Goal: Information Seeking & Learning: Learn about a topic

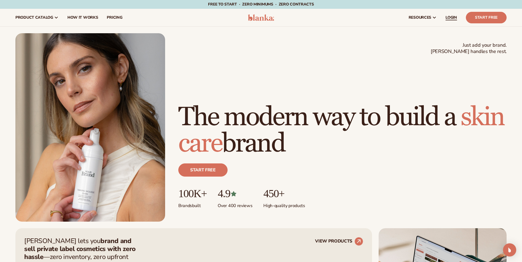
click at [450, 17] on span "LOGIN" at bounding box center [451, 17] width 12 height 4
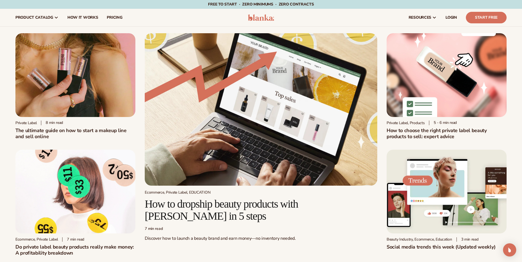
click at [442, 184] on img at bounding box center [446, 192] width 120 height 84
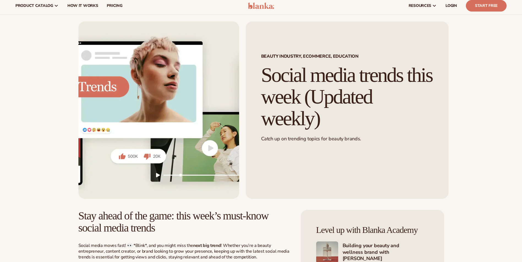
scroll to position [137, 0]
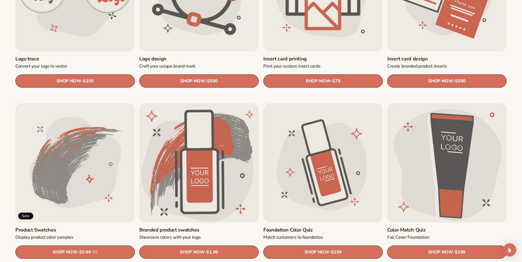
scroll to position [275, 0]
